Goal: Task Accomplishment & Management: Use online tool/utility

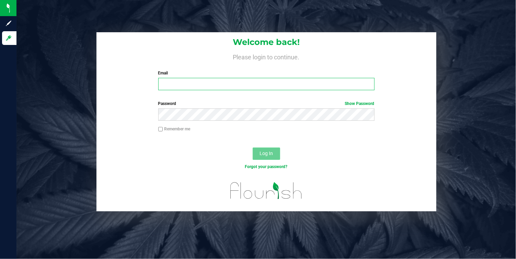
type input "[EMAIL_ADDRESS][DOMAIN_NAME]"
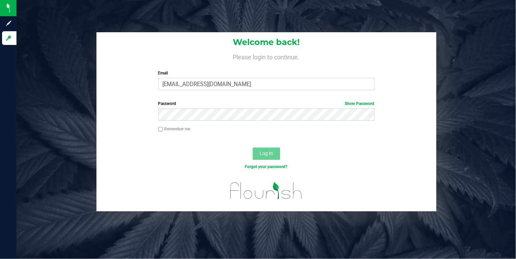
click at [270, 155] on span "Log In" at bounding box center [265, 153] width 13 height 5
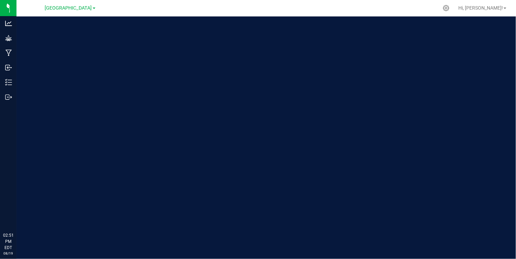
click at [270, 155] on div "Welcome to Flourish Software Seed-to-Sale Tracking & Analytics" at bounding box center [265, 137] width 499 height 243
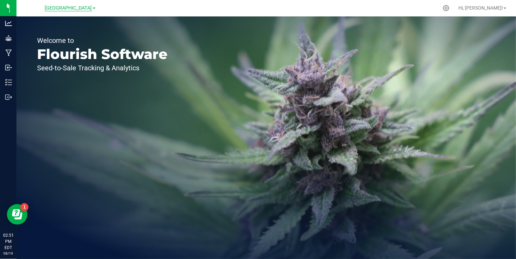
click at [89, 5] on span "Township Valley Farm" at bounding box center [68, 8] width 47 height 6
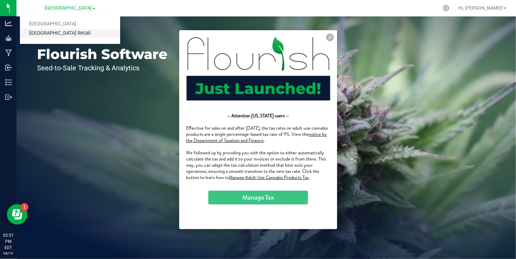
click at [69, 32] on link "[GEOGRAPHIC_DATA] Retail" at bounding box center [70, 33] width 100 height 9
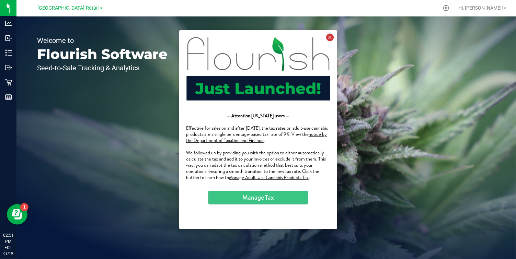
click at [329, 36] on icon at bounding box center [330, 37] width 8 height 8
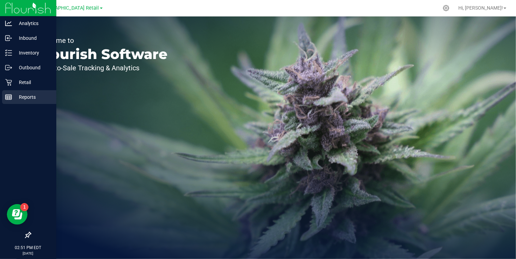
click at [10, 97] on line at bounding box center [8, 97] width 6 height 0
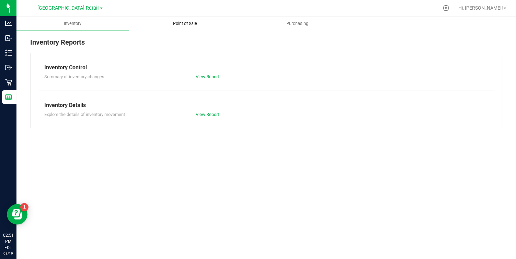
click at [180, 22] on span "Point of Sale" at bounding box center [185, 24] width 43 height 6
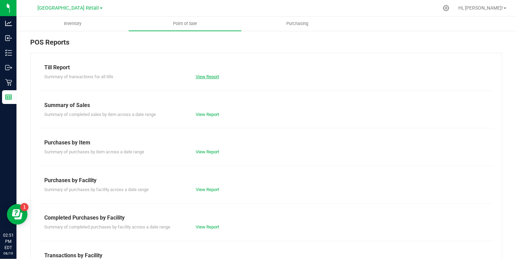
click at [208, 77] on link "View Report" at bounding box center [207, 76] width 23 height 5
